Goal: Use online tool/utility: Utilize a website feature to perform a specific function

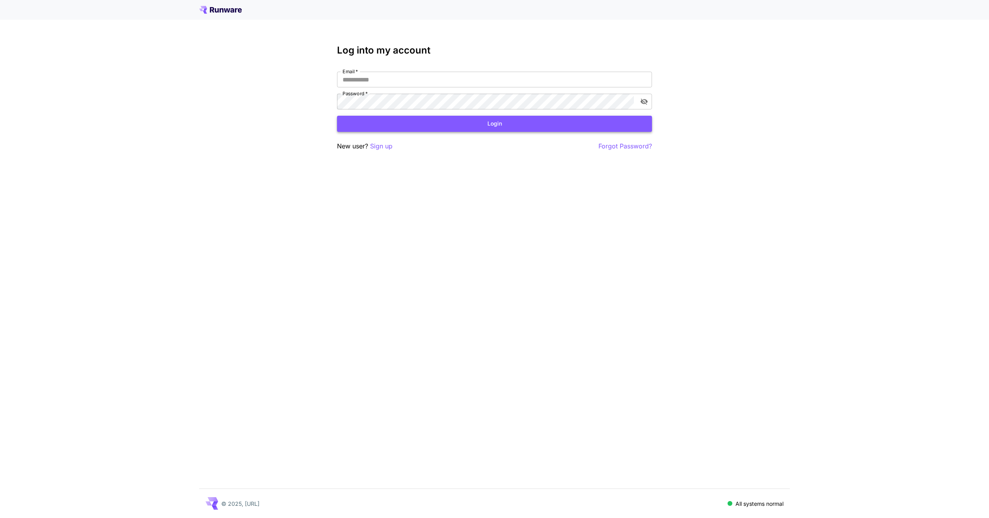
type input "**********"
click at [404, 124] on button "Login" at bounding box center [494, 124] width 315 height 16
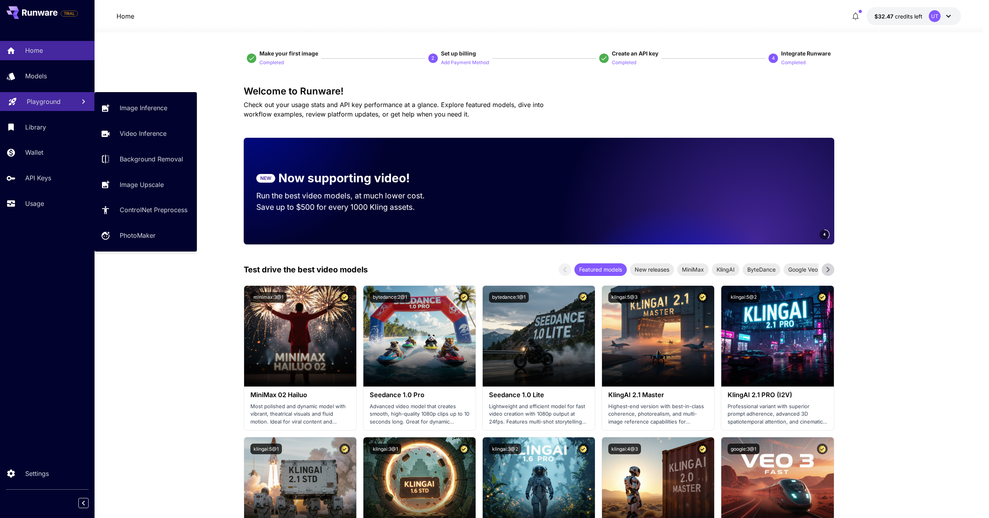
click at [21, 100] on link "Playground" at bounding box center [47, 101] width 95 height 19
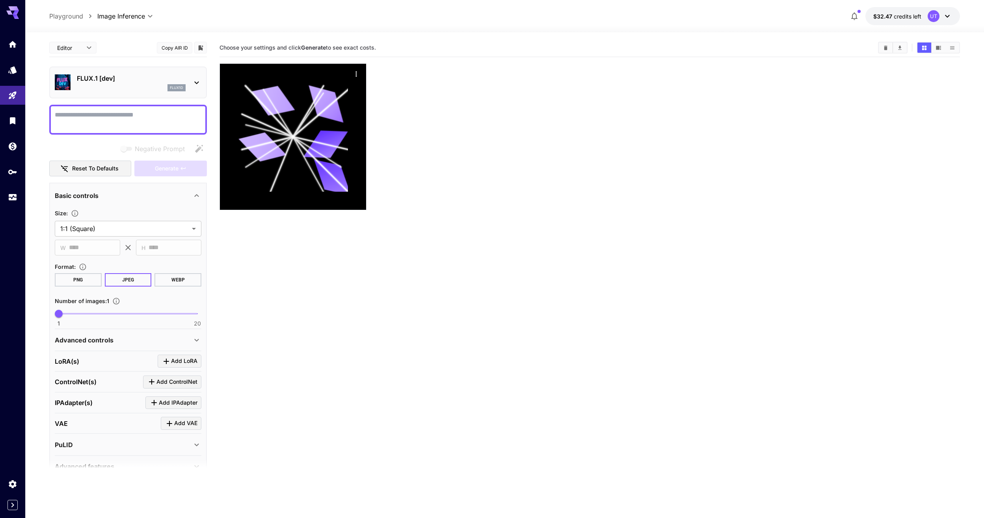
click at [117, 75] on p "FLUX.1 [dev]" at bounding box center [131, 78] width 109 height 9
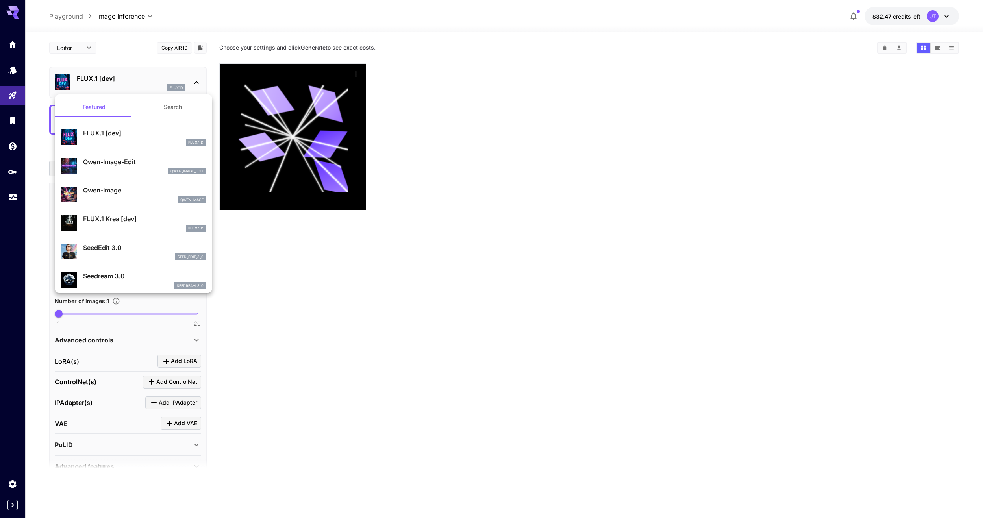
click at [154, 107] on button "Search" at bounding box center [173, 107] width 79 height 19
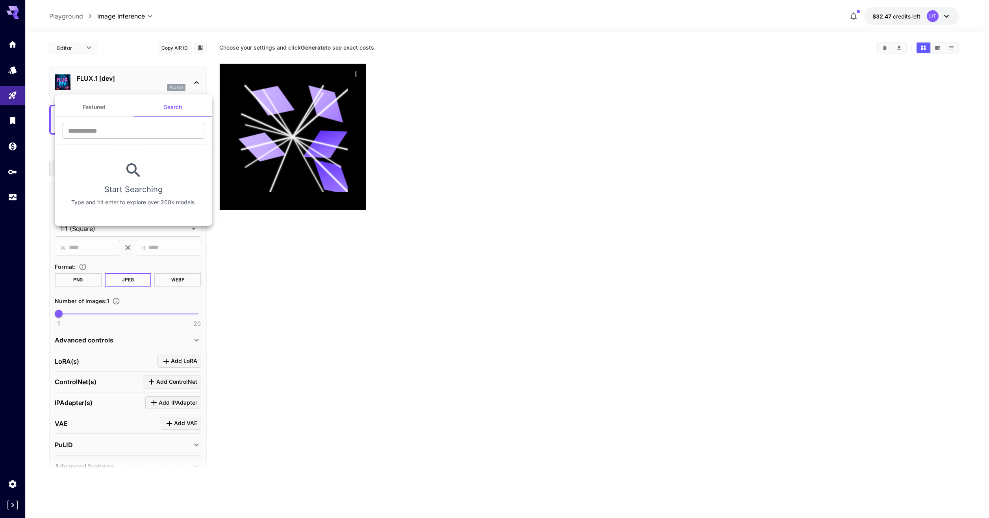
click at [129, 125] on input "text" at bounding box center [134, 131] width 142 height 16
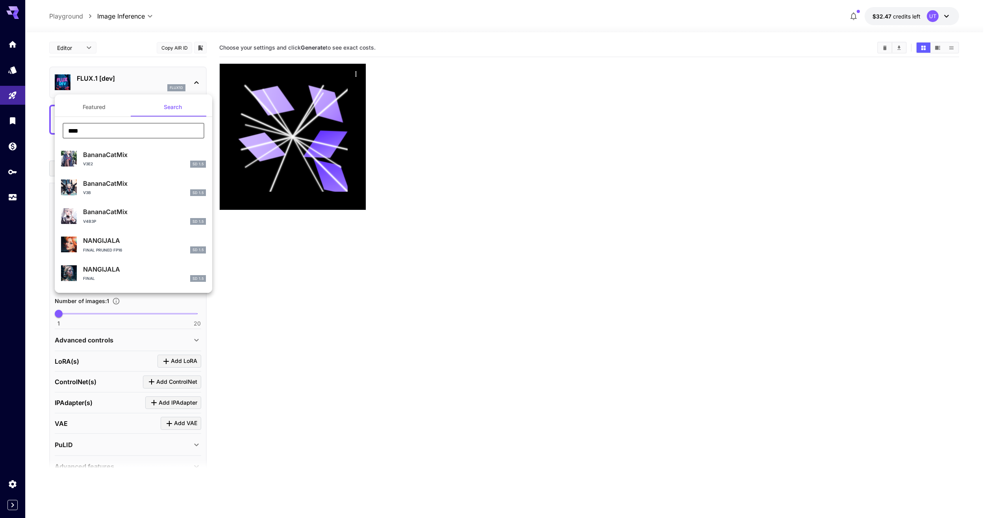
type input "****"
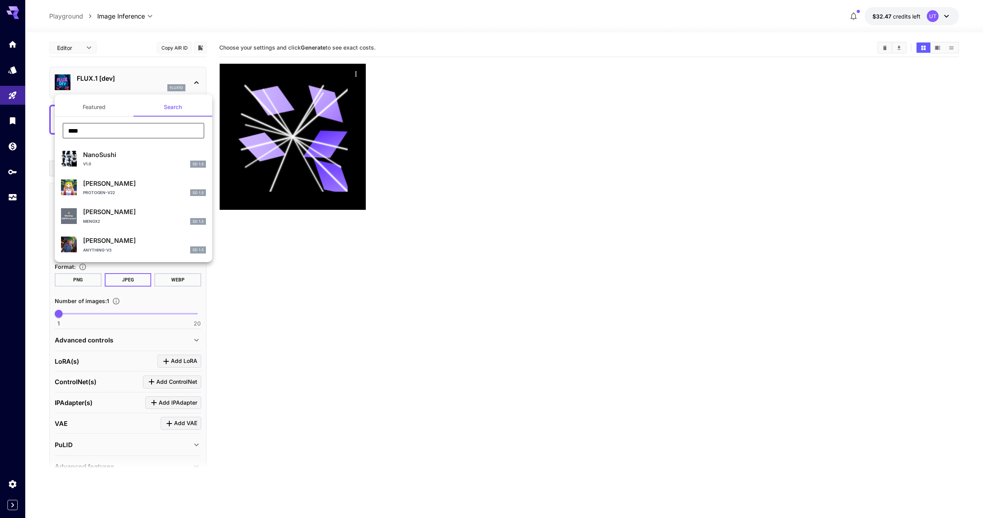
click at [93, 80] on div at bounding box center [494, 259] width 989 height 518
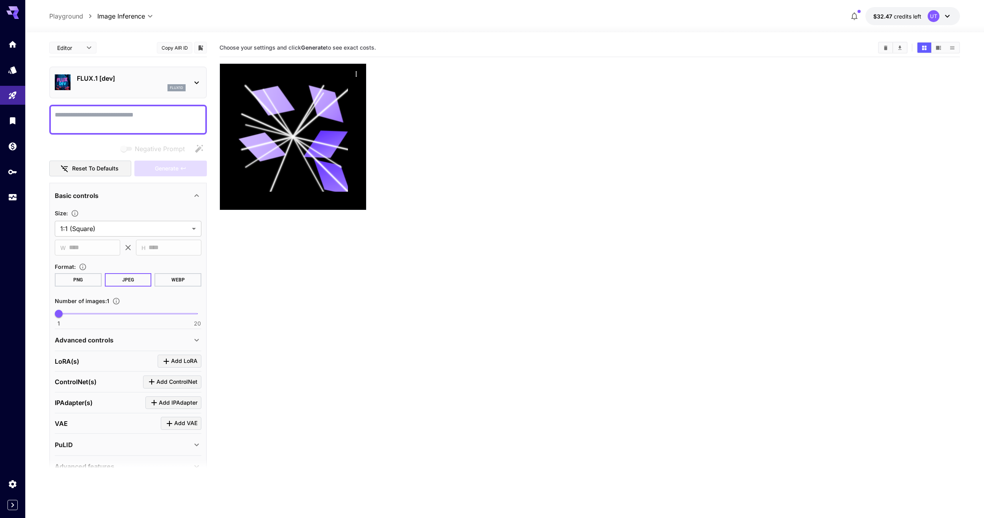
click at [93, 80] on div "Featured Search **** ​ NanoSushi v1.0 SD 1.5 Banano Chan protogen-v22 SD 1.5 ⚠️…" at bounding box center [79, 118] width 158 height 236
click at [93, 80] on p "FLUX.1 [dev]" at bounding box center [131, 78] width 109 height 9
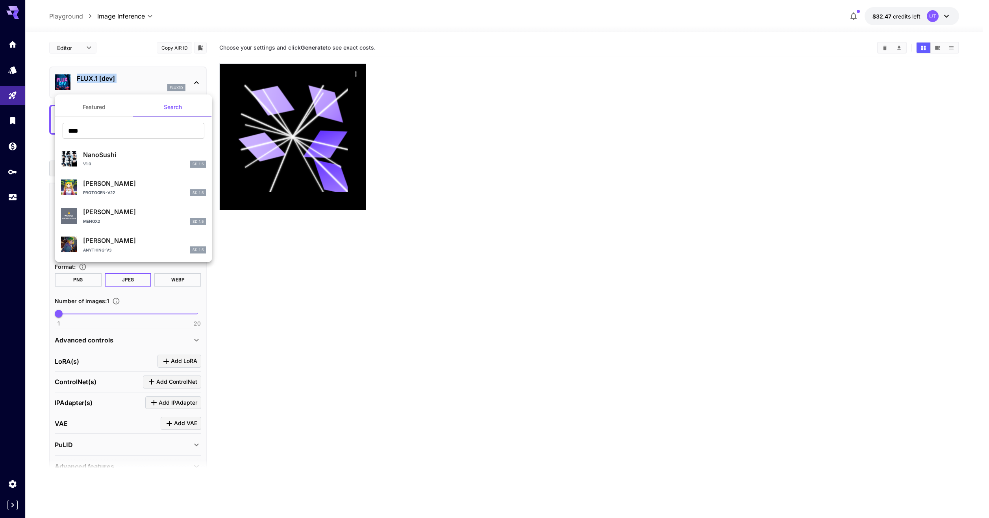
click at [92, 107] on button "Featured" at bounding box center [94, 107] width 79 height 19
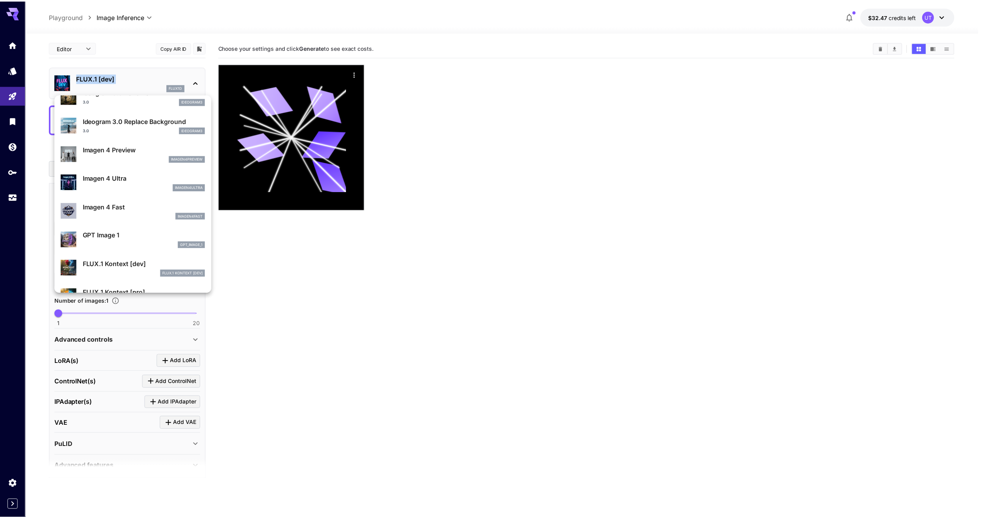
scroll to position [304, 0]
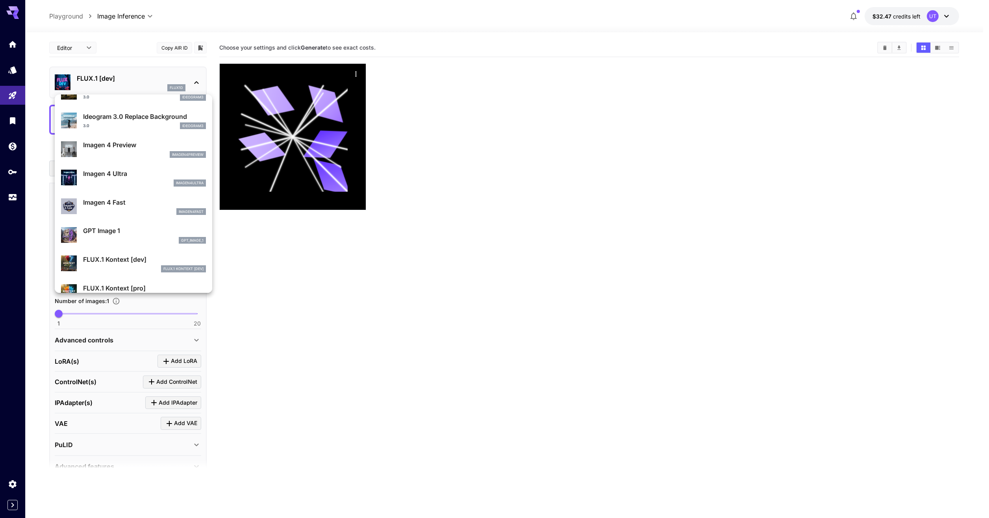
drag, startPoint x: 437, startPoint y: 273, endPoint x: 442, endPoint y: 273, distance: 5.2
click at [438, 275] on div at bounding box center [494, 259] width 989 height 518
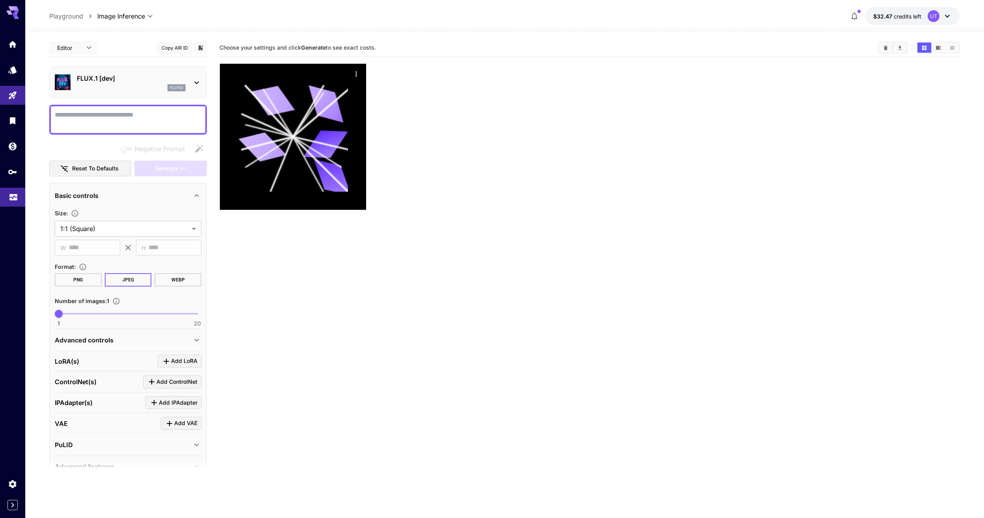
click at [7, 202] on link at bounding box center [12, 197] width 25 height 19
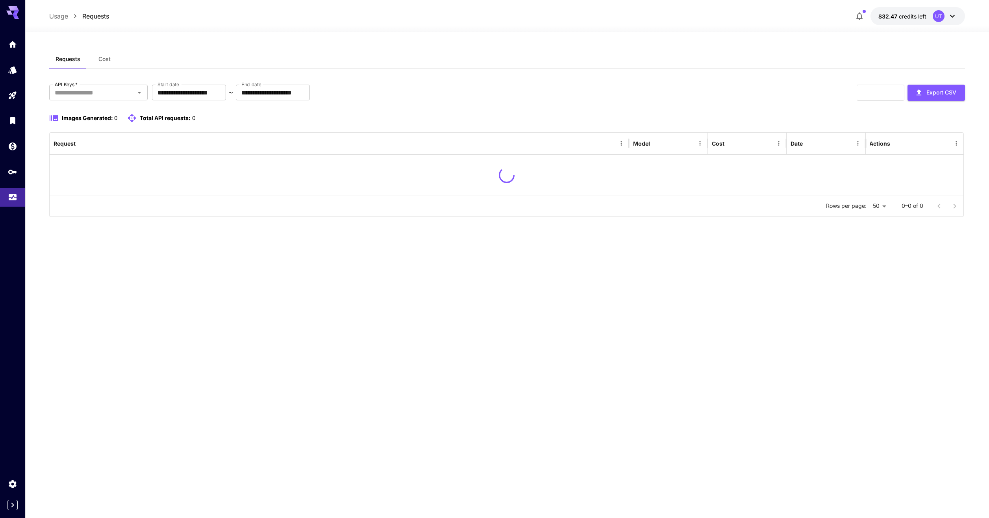
click at [8, 243] on div at bounding box center [12, 259] width 25 height 518
click at [9, 47] on link at bounding box center [12, 44] width 25 height 19
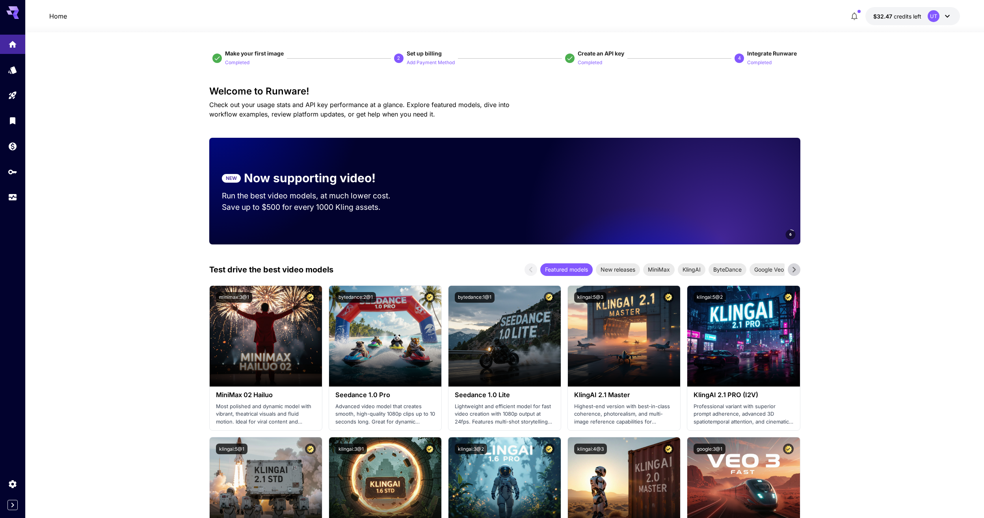
click at [15, 500] on div at bounding box center [12, 493] width 25 height 36
click at [14, 501] on icon "Expand sidebar" at bounding box center [12, 505] width 9 height 9
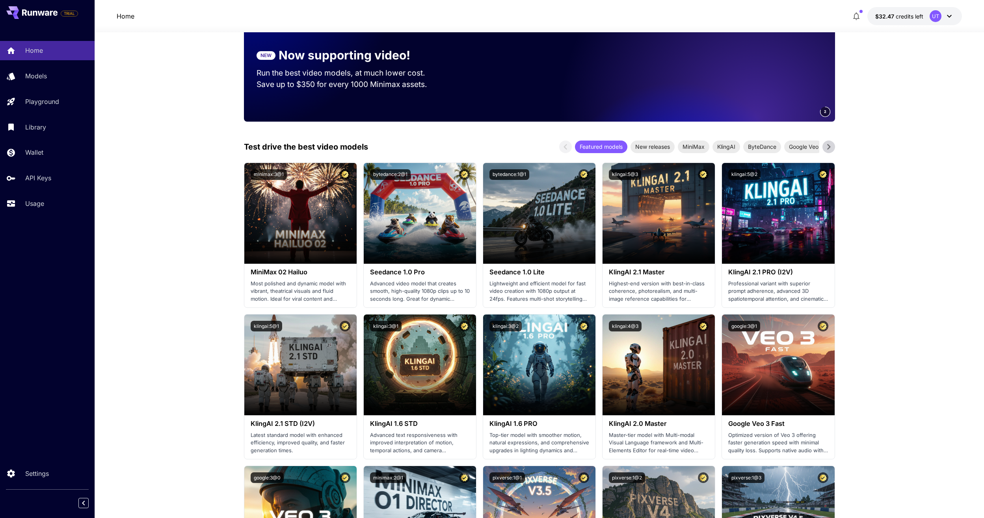
scroll to position [118, 0]
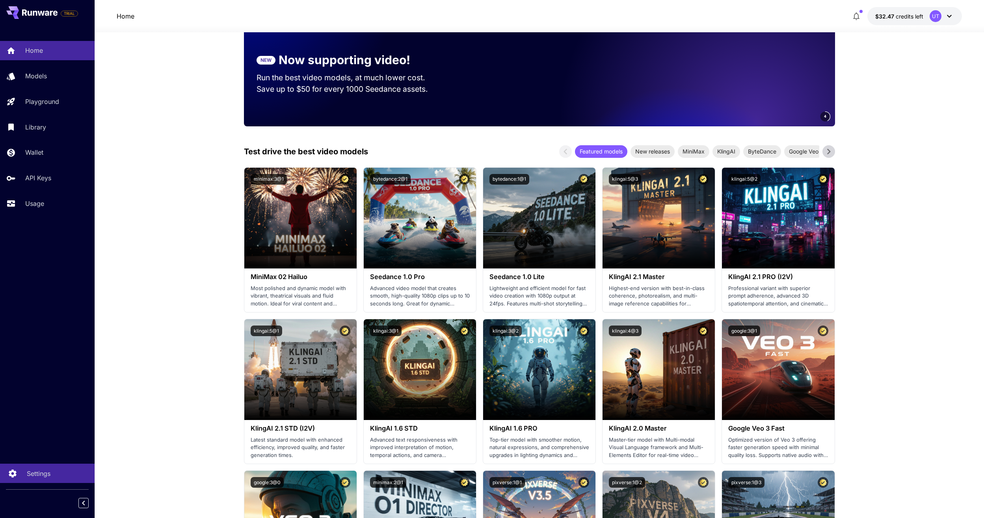
click at [46, 476] on p "Settings" at bounding box center [39, 473] width 24 height 9
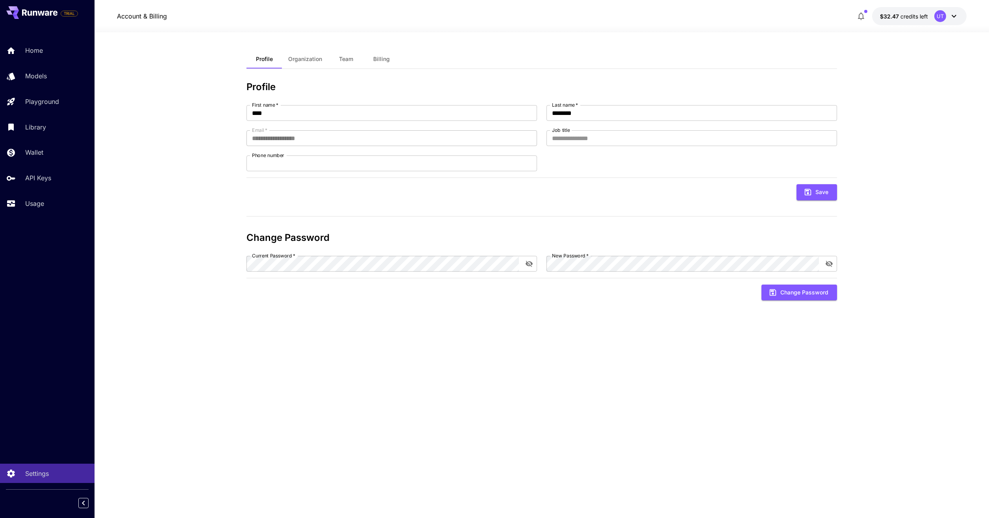
click at [952, 14] on icon at bounding box center [954, 15] width 9 height 9
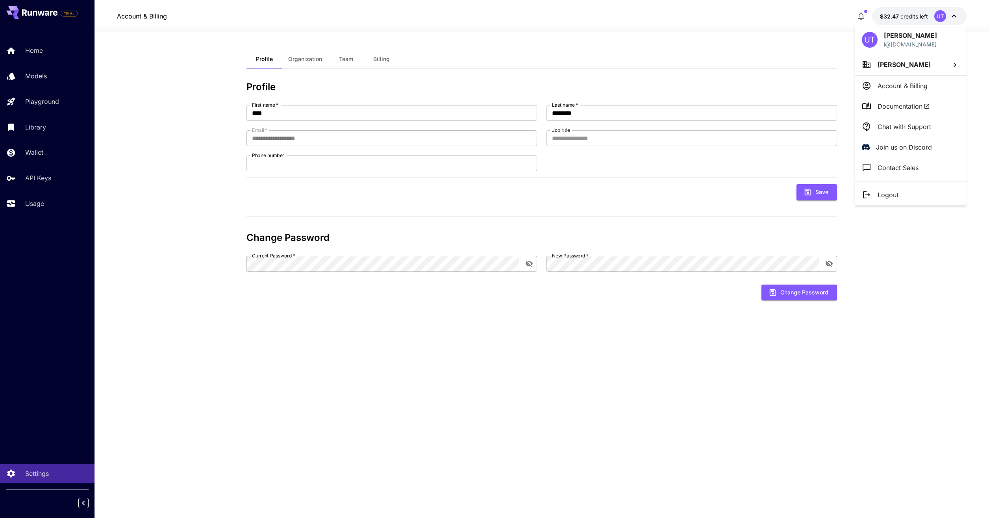
click at [909, 137] on li "Join us on Discord" at bounding box center [911, 147] width 112 height 20
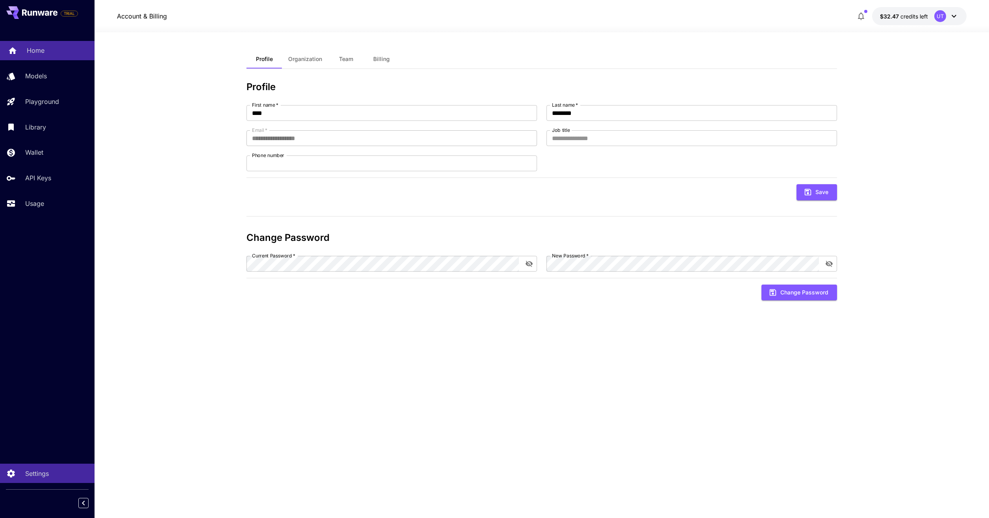
click at [32, 45] on link "Home" at bounding box center [47, 50] width 95 height 19
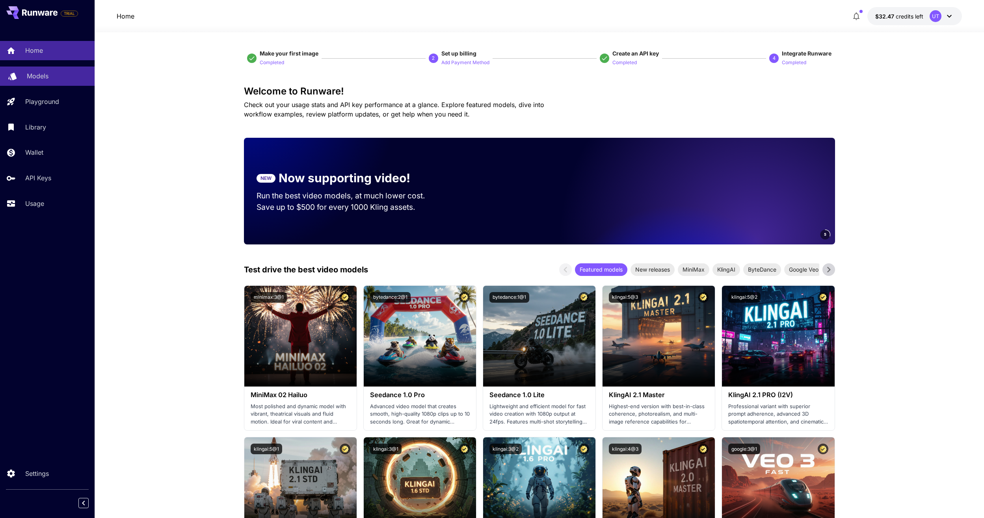
click at [39, 78] on p "Models" at bounding box center [38, 75] width 22 height 9
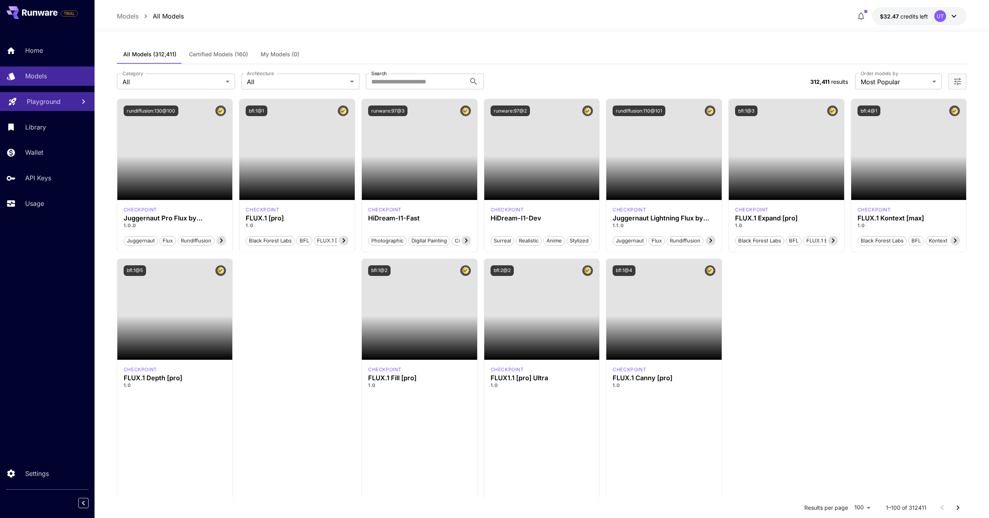
click at [39, 98] on p "Playground" at bounding box center [44, 101] width 34 height 9
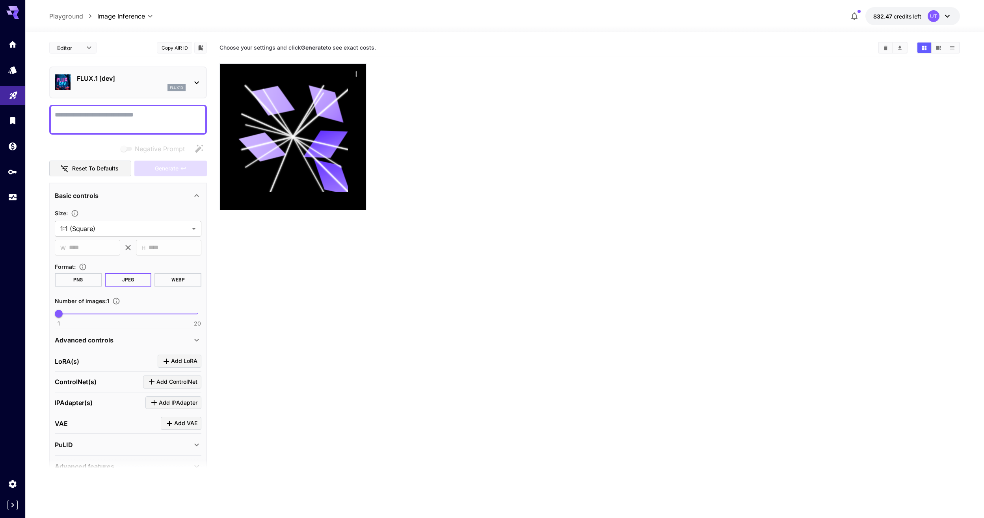
click at [148, 73] on div "FLUX.1 [dev] flux1d" at bounding box center [128, 83] width 147 height 24
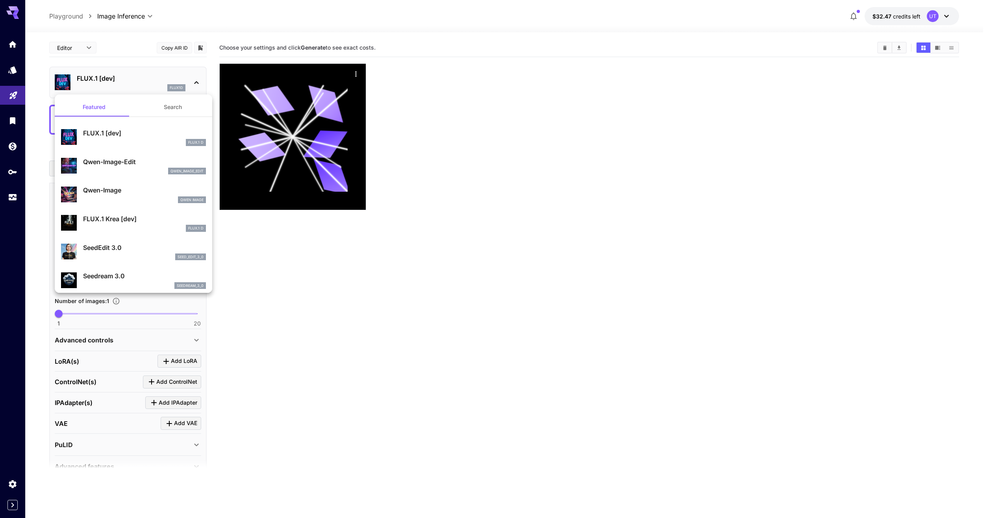
click at [4, 72] on div at bounding box center [494, 259] width 989 height 518
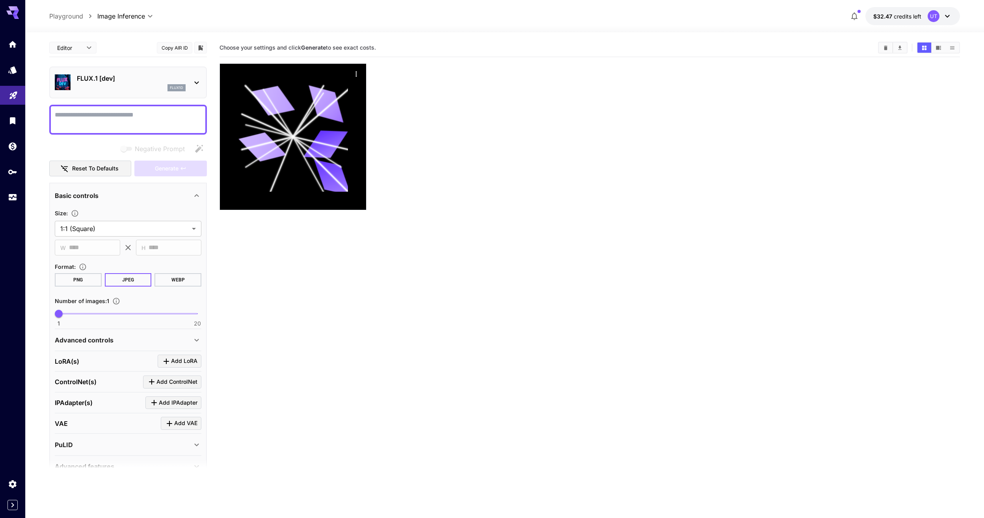
click at [11, 69] on div "Featured Search FLUX.1 [dev] FLUX.1 D Qwen-Image-Edit qwen_image_edit Qwen-Imag…" at bounding box center [79, 118] width 158 height 236
click at [11, 69] on icon "Models" at bounding box center [12, 69] width 9 height 9
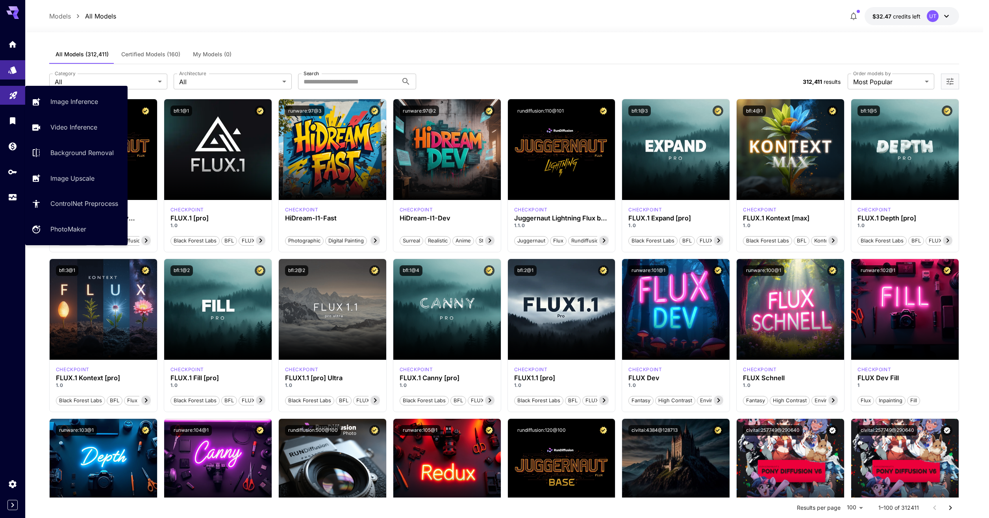
click at [11, 87] on link at bounding box center [12, 95] width 25 height 19
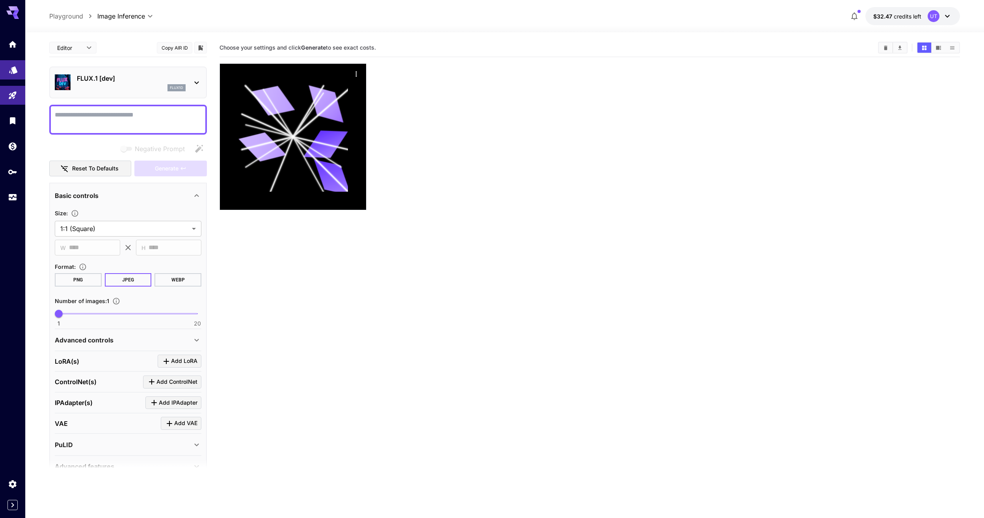
click at [7, 67] on link at bounding box center [12, 69] width 25 height 19
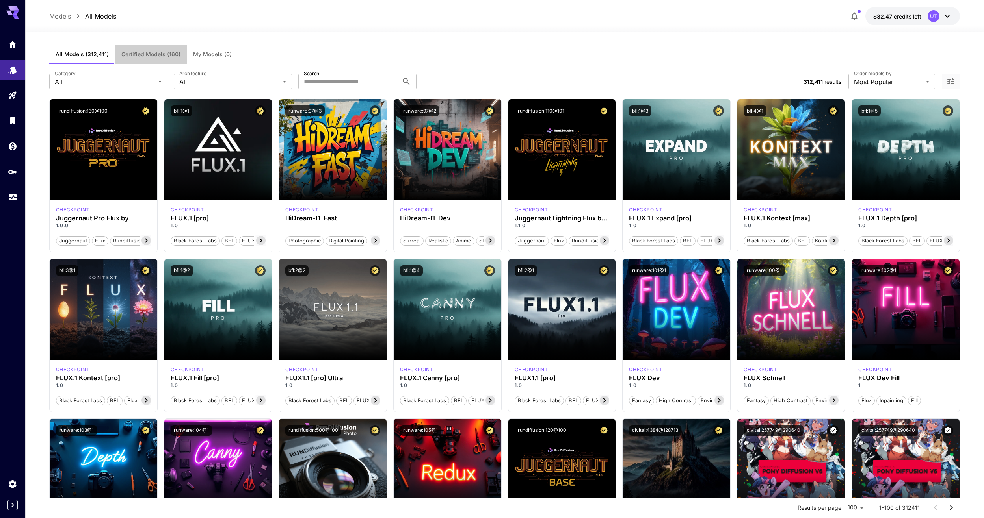
click at [159, 58] on button "Certified Models (160)" at bounding box center [151, 54] width 72 height 19
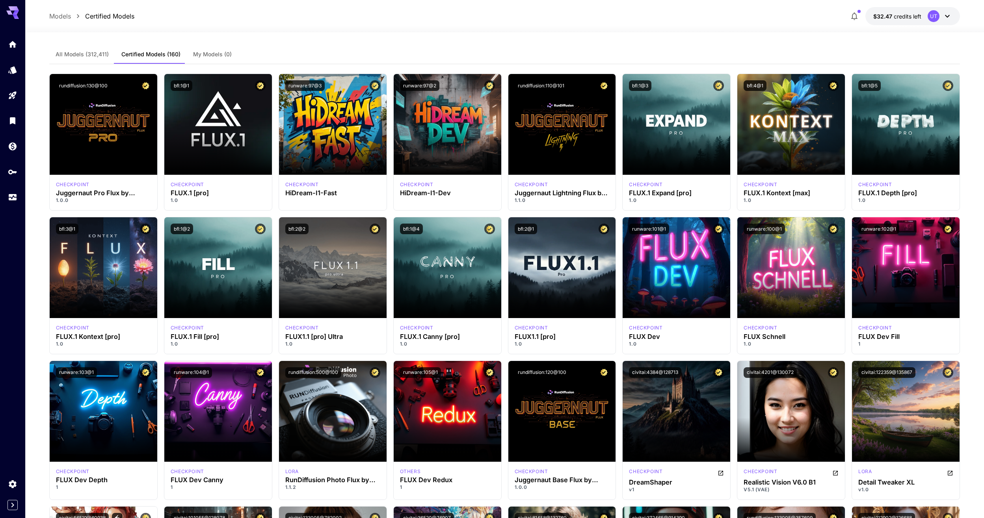
click at [217, 54] on span "My Models (0)" at bounding box center [212, 54] width 39 height 7
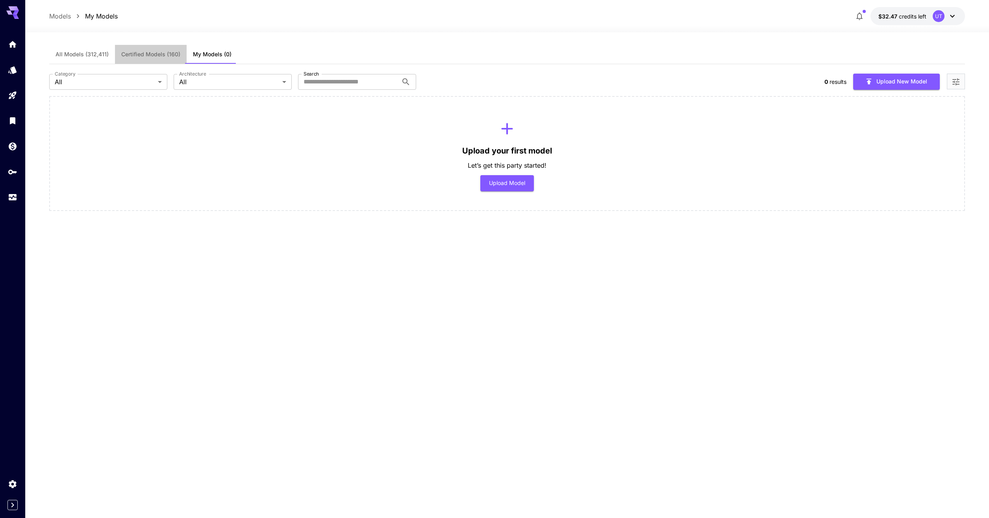
click at [134, 55] on span "Certified Models (160)" at bounding box center [150, 54] width 59 height 7
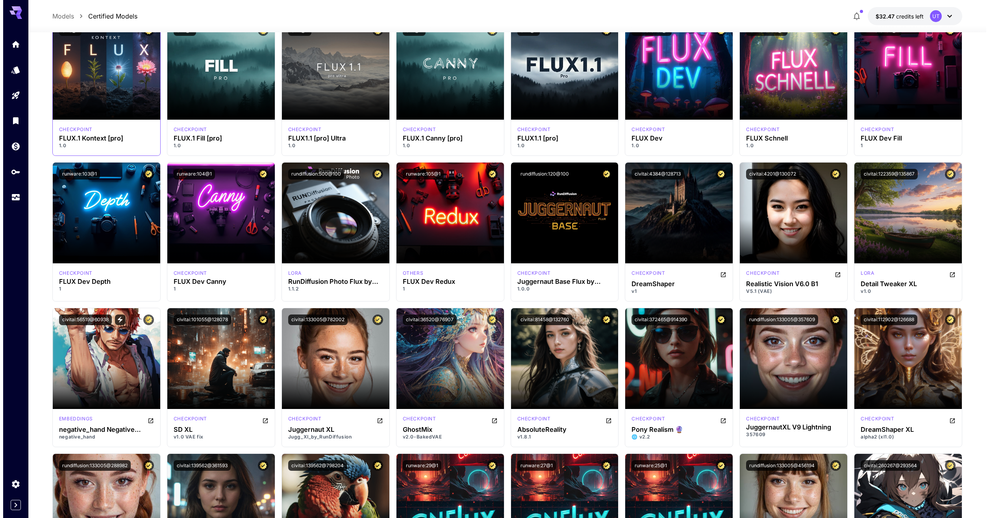
scroll to position [315, 0]
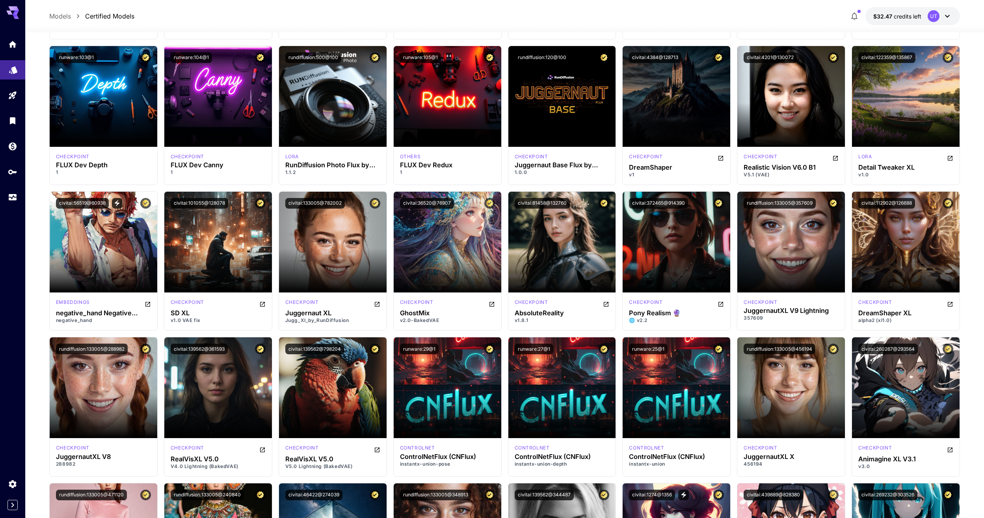
click at [12, 74] on link at bounding box center [12, 69] width 25 height 19
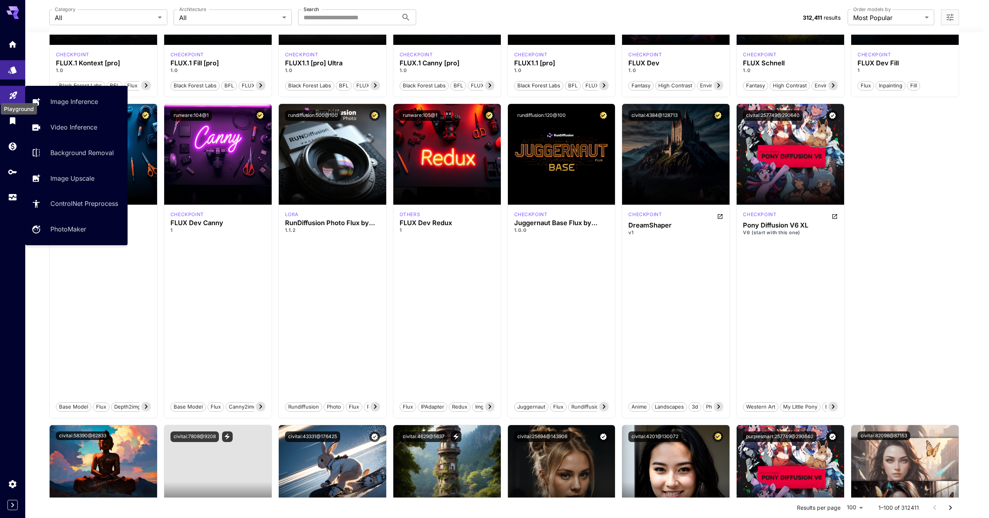
click at [9, 90] on icon "Playground" at bounding box center [13, 92] width 9 height 9
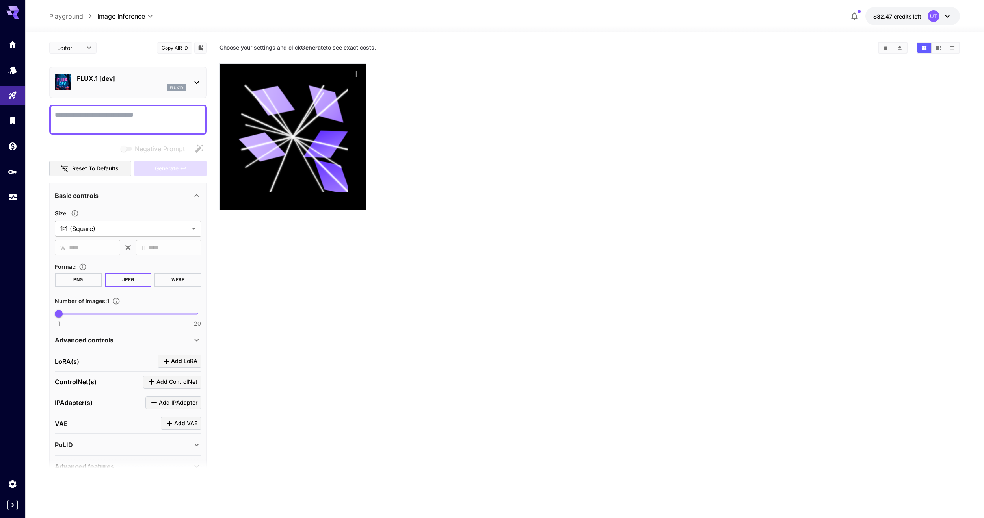
click at [124, 93] on div "FLUX.1 [dev] flux1d" at bounding box center [128, 83] width 147 height 24
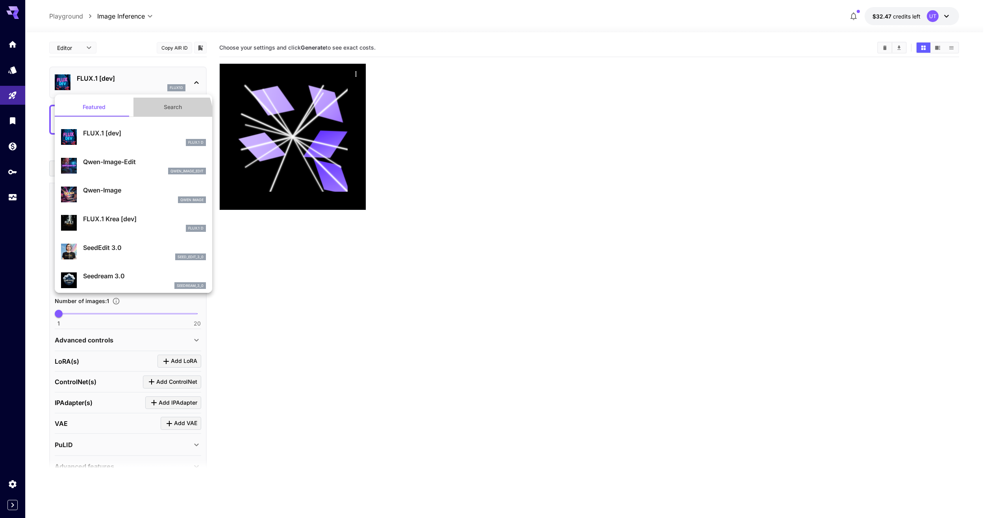
click at [159, 115] on button "Search" at bounding box center [173, 107] width 79 height 19
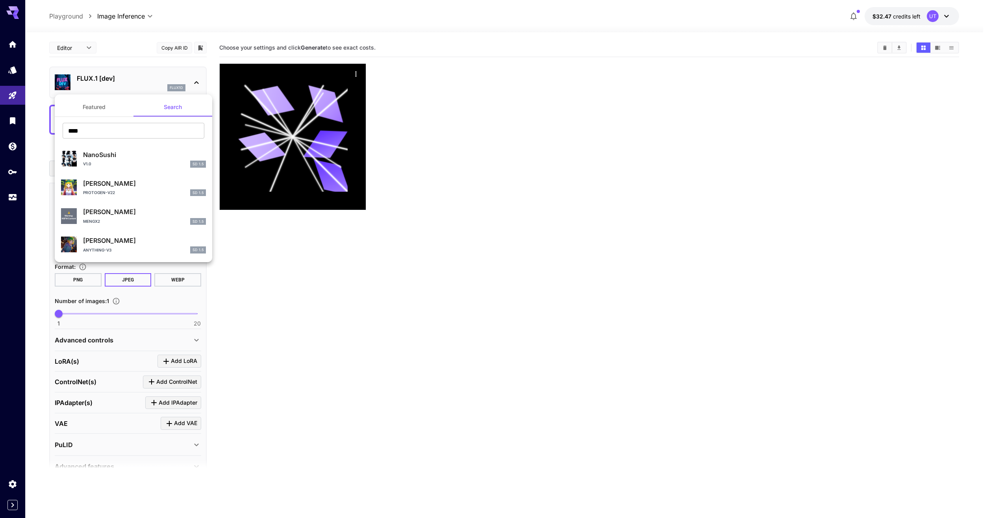
click at [115, 99] on button "Featured" at bounding box center [94, 107] width 79 height 19
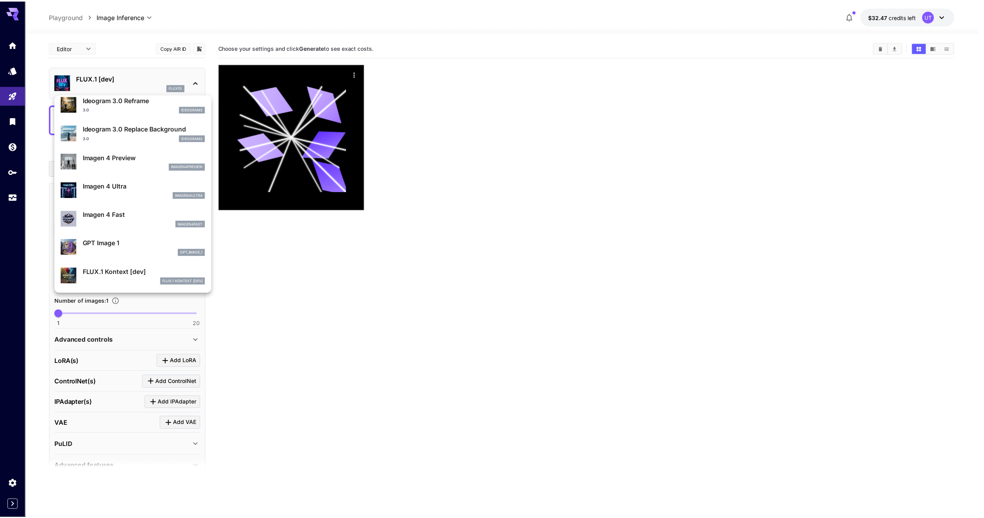
scroll to position [315, 0]
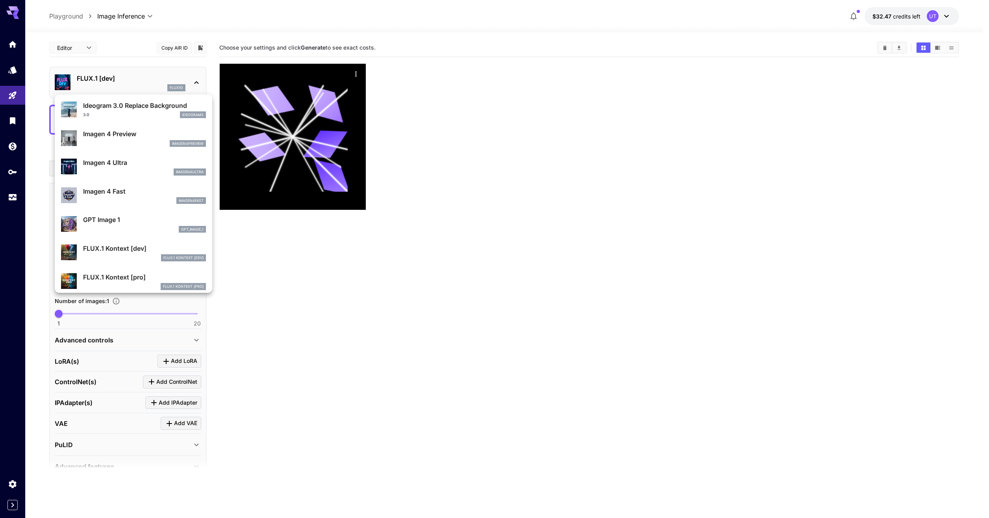
click at [514, 187] on div at bounding box center [494, 259] width 989 height 518
